Goal: Task Accomplishment & Management: Use online tool/utility

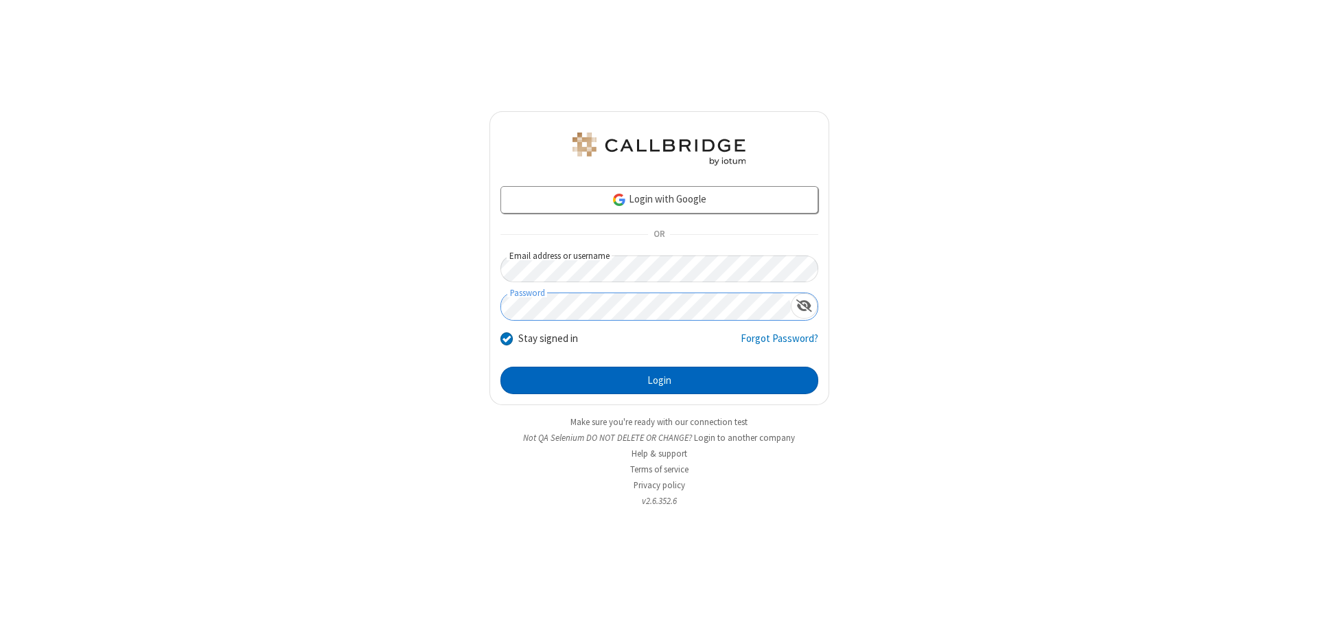
click at [659, 380] on button "Login" at bounding box center [659, 379] width 318 height 27
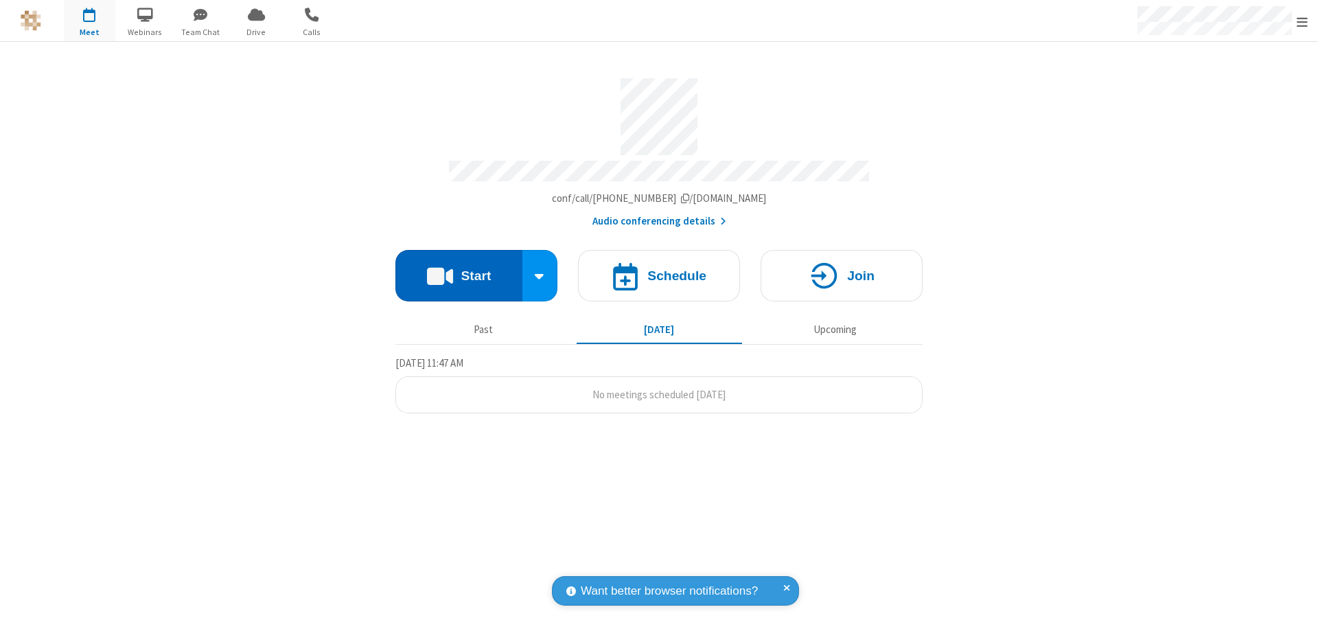
click at [458, 269] on button "Start" at bounding box center [458, 275] width 127 height 51
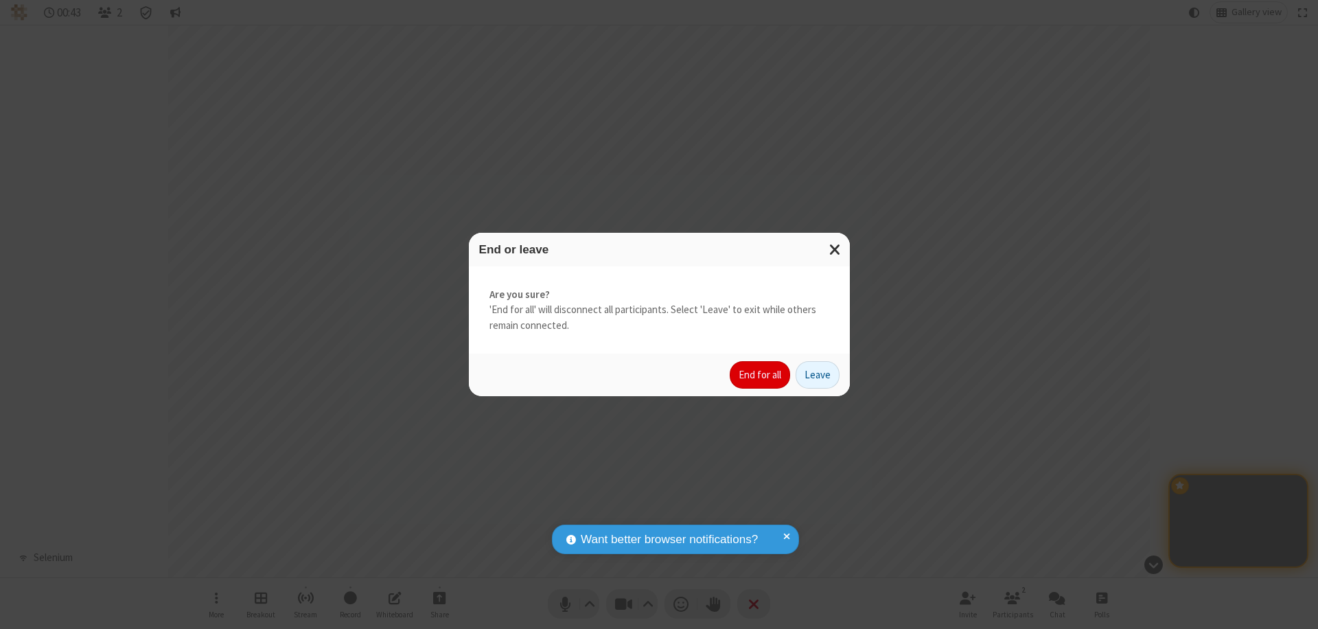
click at [760, 375] on button "End for all" at bounding box center [759, 374] width 60 height 27
